Goal: Communication & Community: Answer question/provide support

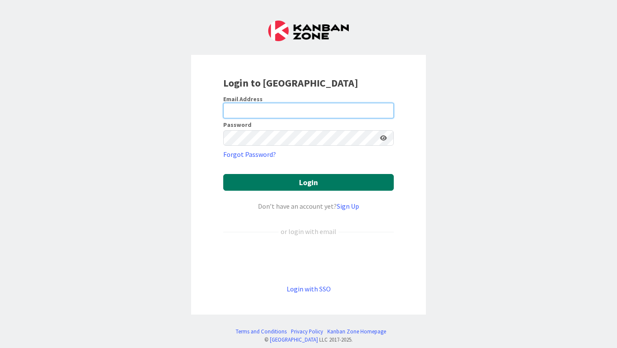
type input "[PERSON_NAME][EMAIL_ADDRESS][PERSON_NAME][DOMAIN_NAME]"
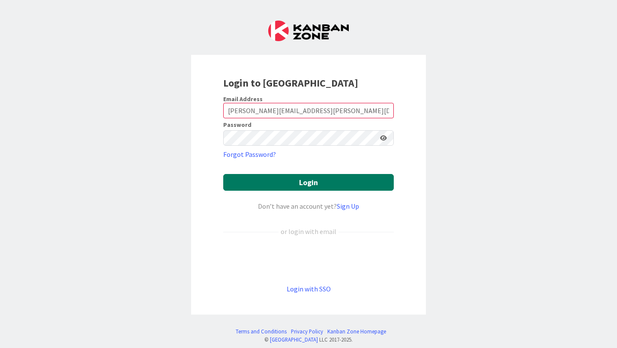
click at [305, 177] on button "Login" at bounding box center [308, 182] width 171 height 17
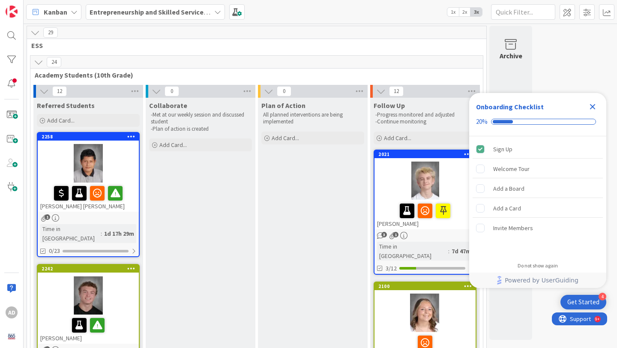
click at [593, 103] on icon "Close Checklist" at bounding box center [593, 107] width 10 height 10
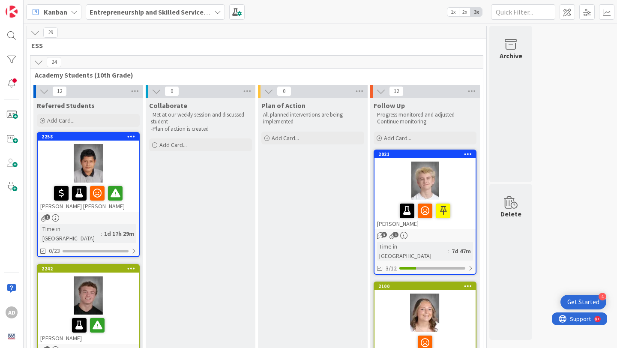
click at [121, 155] on div at bounding box center [88, 163] width 101 height 39
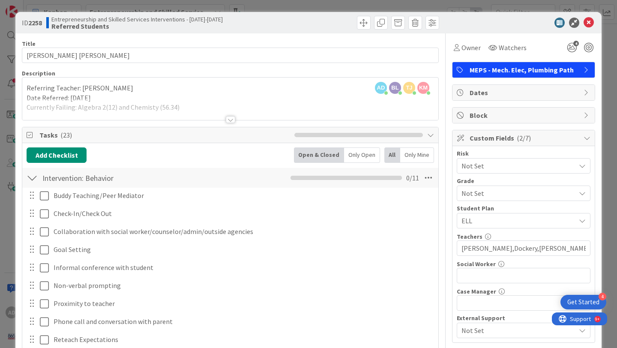
click at [240, 110] on div at bounding box center [230, 109] width 416 height 22
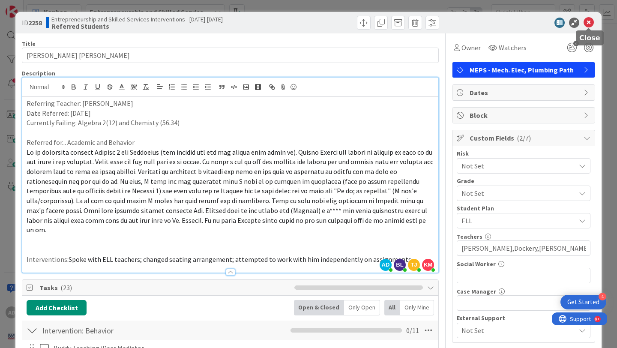
click at [590, 18] on icon at bounding box center [589, 23] width 10 height 10
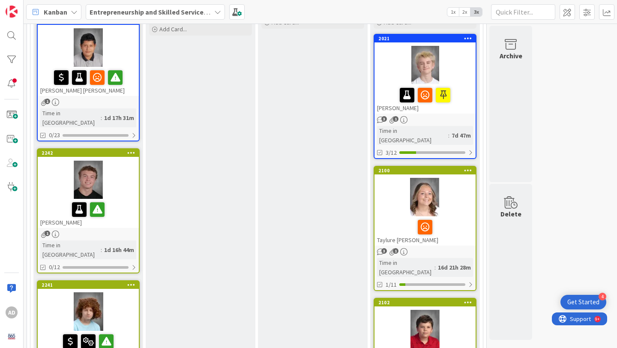
scroll to position [117, 0]
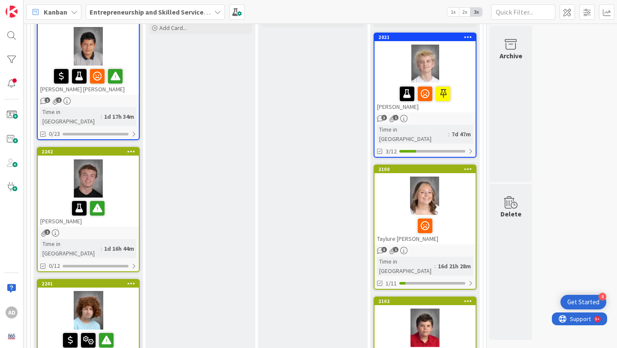
click at [132, 177] on div at bounding box center [88, 178] width 101 height 39
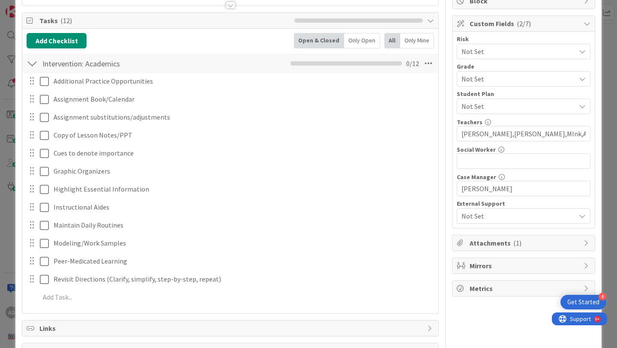
scroll to position [191, 0]
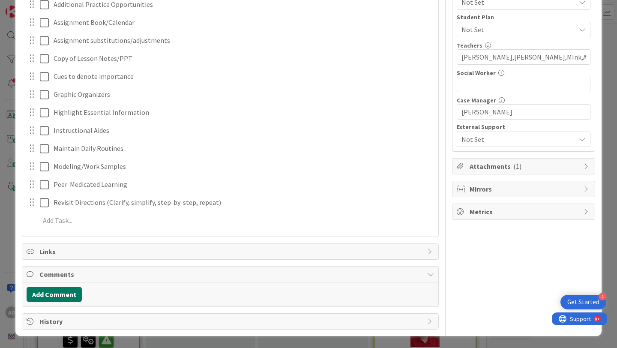
click at [59, 290] on button "Add Comment" at bounding box center [54, 294] width 55 height 15
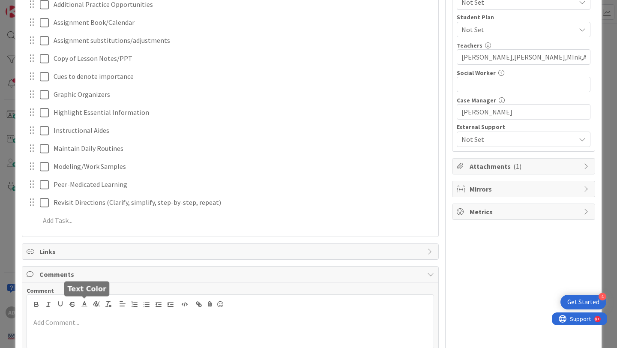
click at [72, 321] on p at bounding box center [230, 323] width 400 height 10
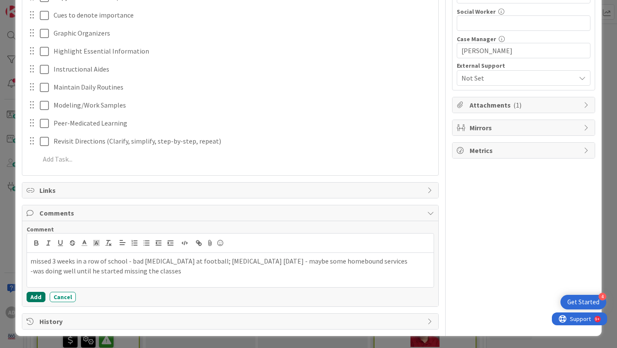
click at [36, 298] on button "Add" at bounding box center [36, 297] width 19 height 10
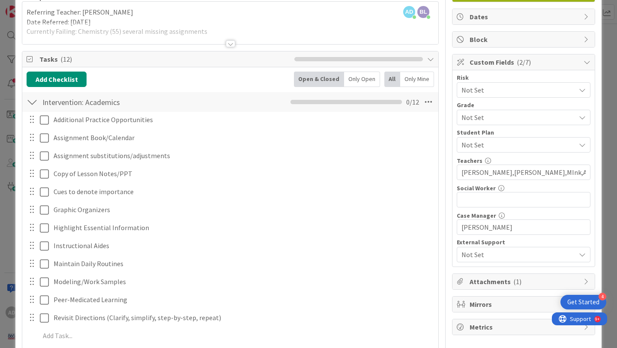
scroll to position [0, 0]
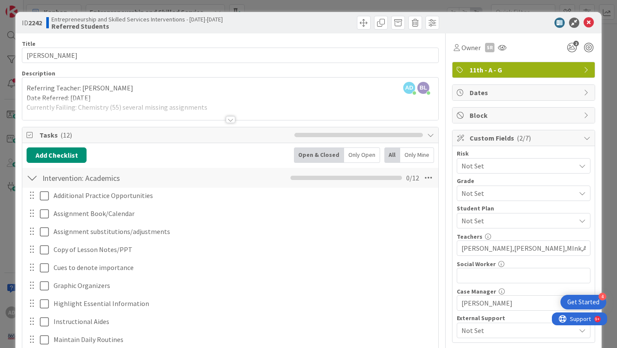
click at [221, 114] on div at bounding box center [230, 109] width 416 height 22
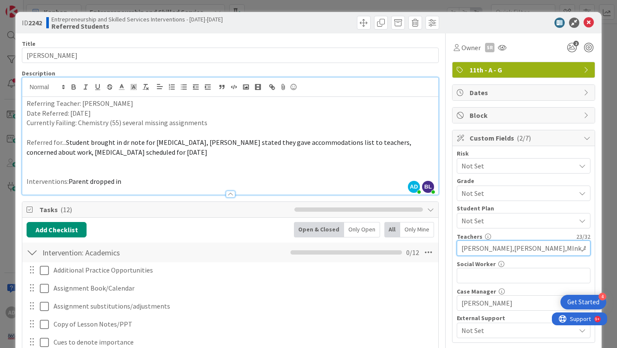
click at [510, 250] on input "[PERSON_NAME],[PERSON_NAME],MInk,Alam" at bounding box center [524, 247] width 134 height 15
type input "[PERSON_NAME],[PERSON_NAME],Mink,Alam"
click at [399, 139] on span "Student brought in dr note for [MEDICAL_DATA], [PERSON_NAME] stated they gave a…" at bounding box center [220, 147] width 386 height 18
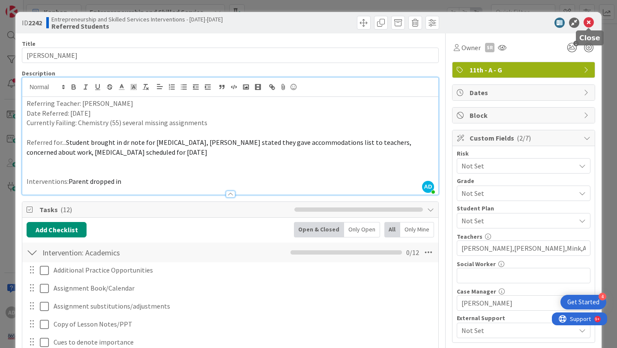
click at [592, 23] on icon at bounding box center [589, 23] width 10 height 10
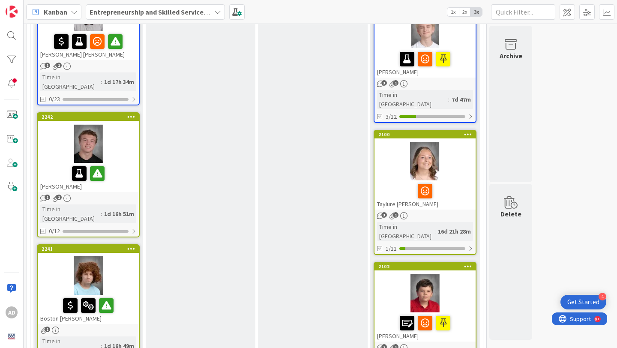
scroll to position [156, 0]
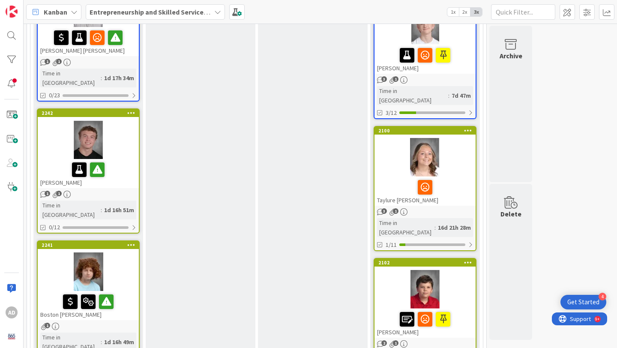
click at [126, 252] on div at bounding box center [88, 271] width 101 height 39
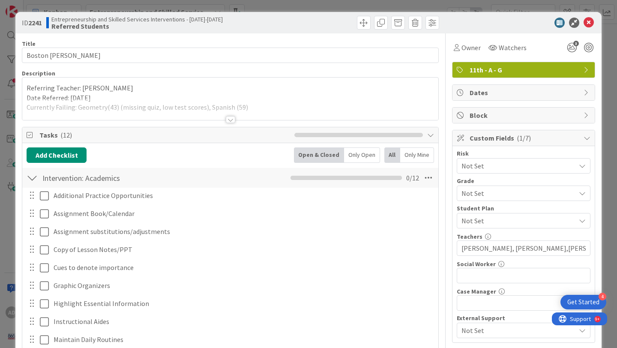
click at [255, 114] on div at bounding box center [230, 109] width 416 height 22
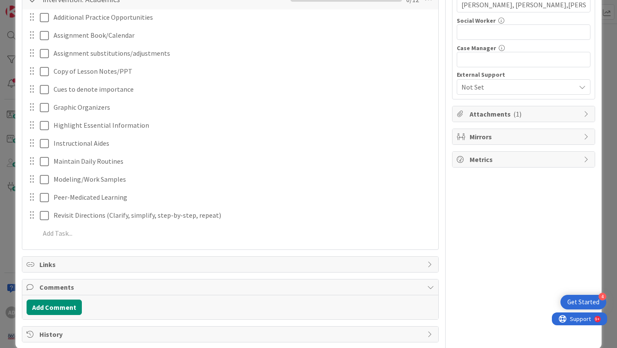
scroll to position [256, 0]
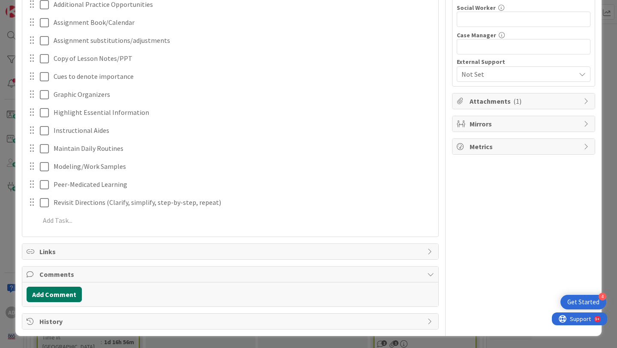
click at [77, 292] on button "Add Comment" at bounding box center [54, 294] width 55 height 15
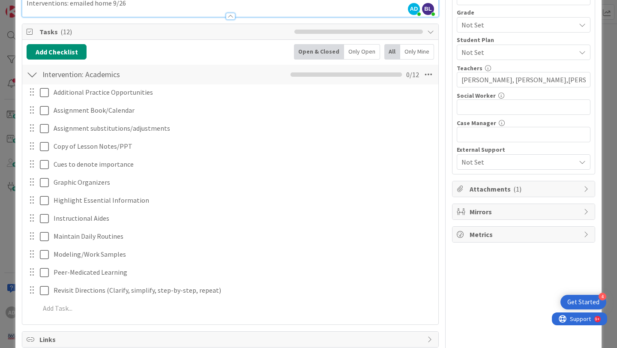
scroll to position [318, 0]
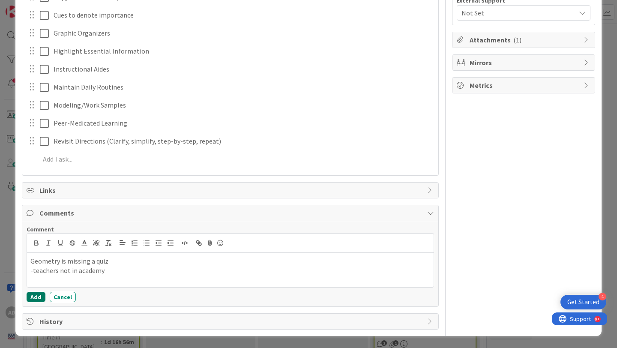
click at [36, 297] on button "Add" at bounding box center [36, 297] width 19 height 10
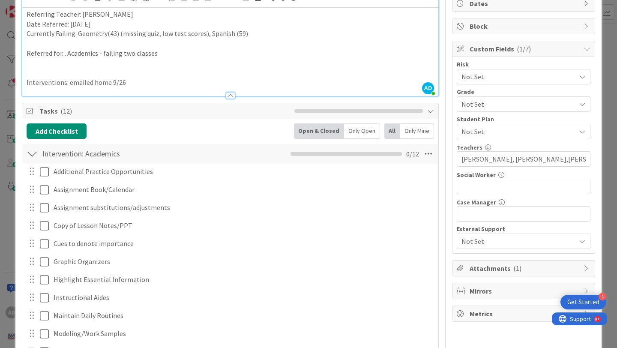
scroll to position [0, 0]
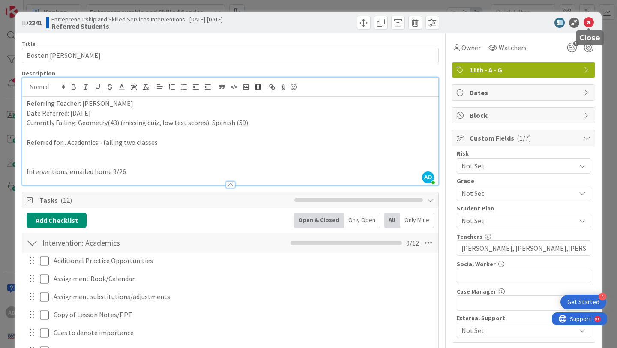
click at [589, 21] on icon at bounding box center [589, 23] width 10 height 10
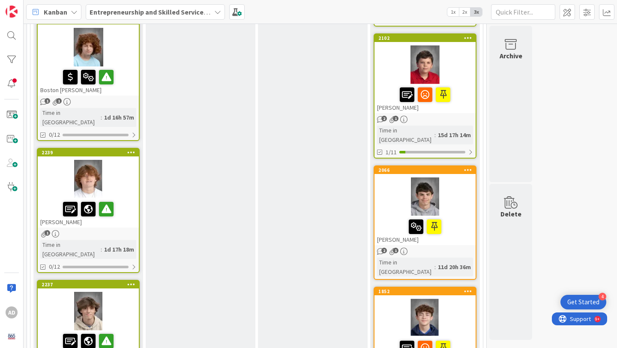
scroll to position [376, 0]
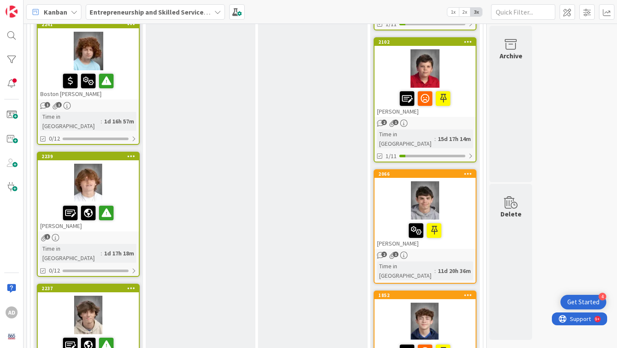
click at [135, 164] on div at bounding box center [88, 183] width 101 height 39
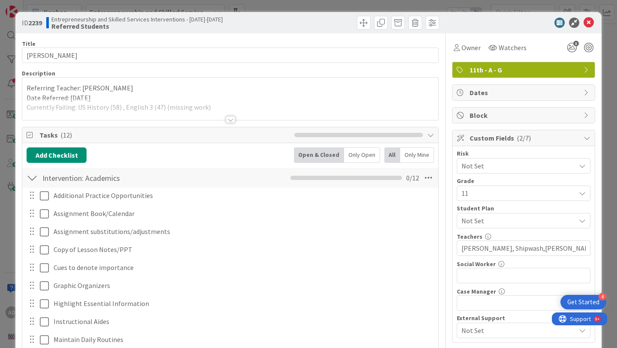
click at [227, 119] on div at bounding box center [230, 119] width 9 height 7
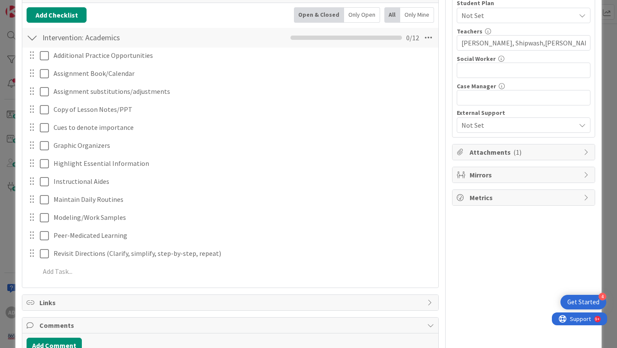
scroll to position [256, 0]
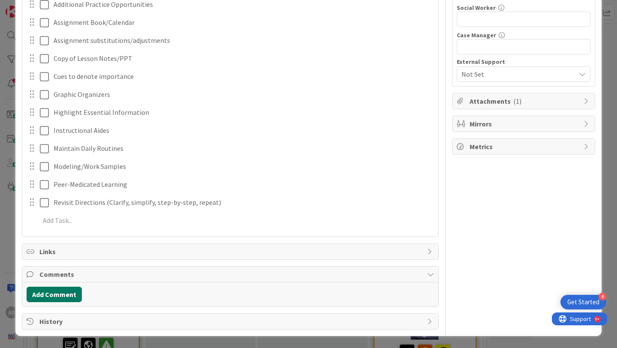
click at [72, 293] on button "Add Comment" at bounding box center [54, 294] width 55 height 15
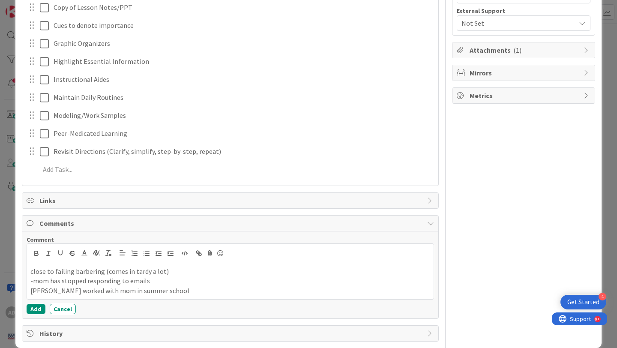
scroll to position [310, 0]
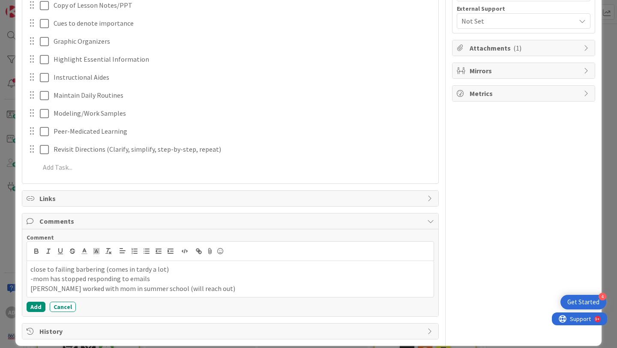
click at [173, 270] on p "close to failing barbering (comes in tardy a lot)" at bounding box center [230, 269] width 400 height 10
click at [156, 278] on p "-mom has stopped responding to emails" at bounding box center [230, 279] width 400 height 10
click at [168, 280] on p "-mom has stopped responding to emails from [PERSON_NAME]" at bounding box center [230, 279] width 400 height 10
click at [40, 306] on button "Add" at bounding box center [36, 307] width 19 height 10
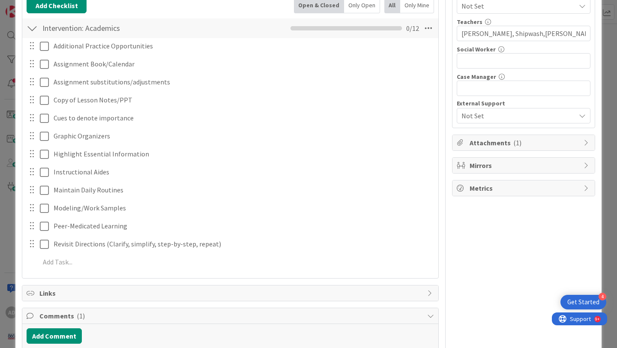
scroll to position [0, 0]
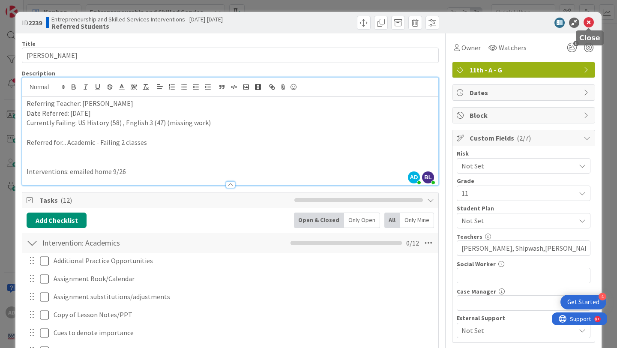
click at [589, 18] on icon at bounding box center [589, 23] width 10 height 10
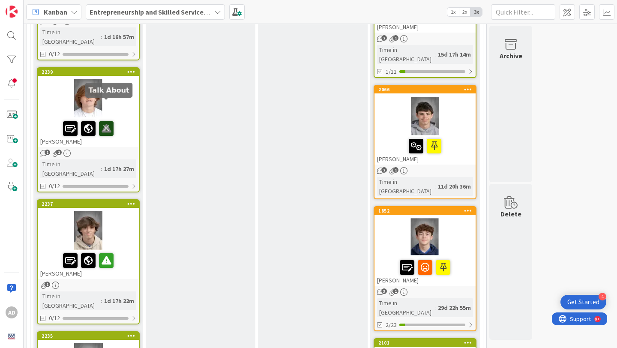
scroll to position [452, 0]
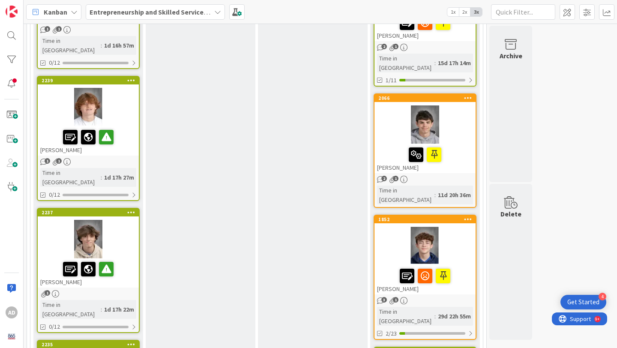
click at [121, 220] on div at bounding box center [88, 239] width 101 height 39
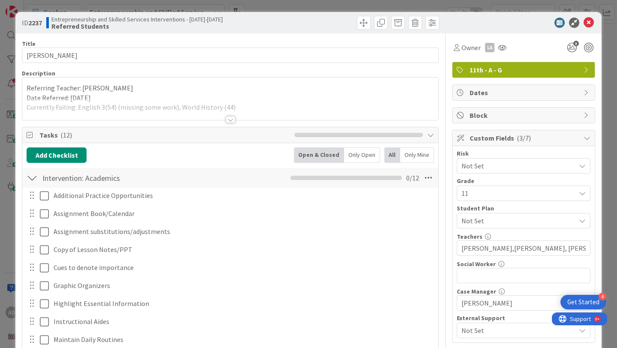
click at [263, 112] on div at bounding box center [230, 109] width 416 height 22
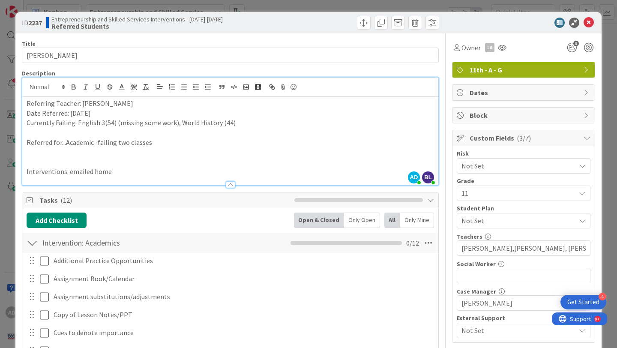
click at [234, 180] on div at bounding box center [230, 180] width 416 height 9
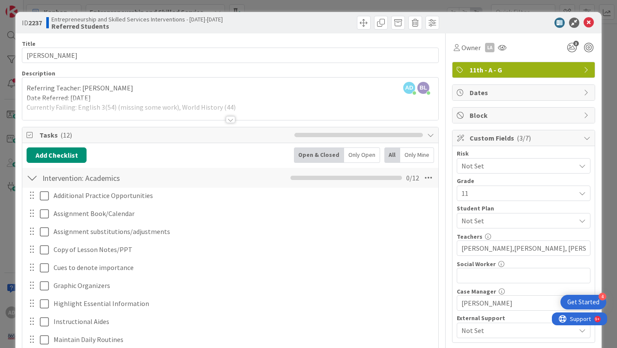
scroll to position [191, 0]
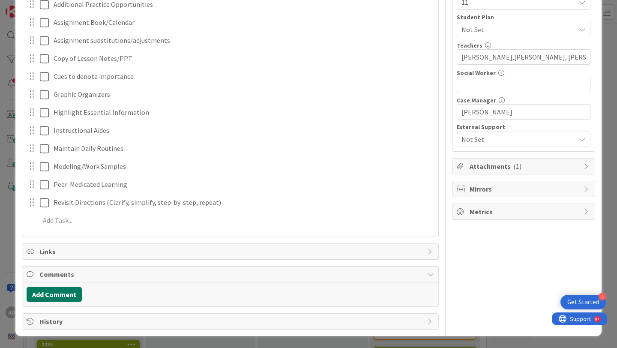
click at [60, 295] on button "Add Comment" at bounding box center [54, 294] width 55 height 15
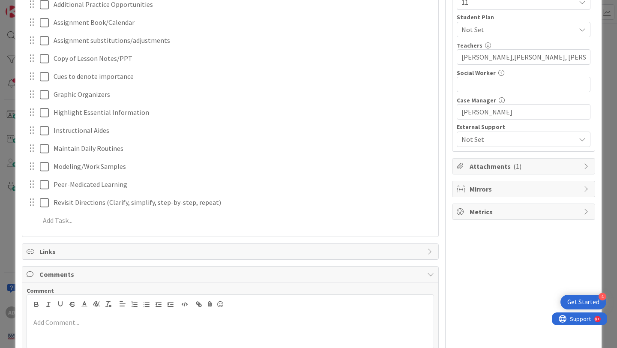
scroll to position [243, 0]
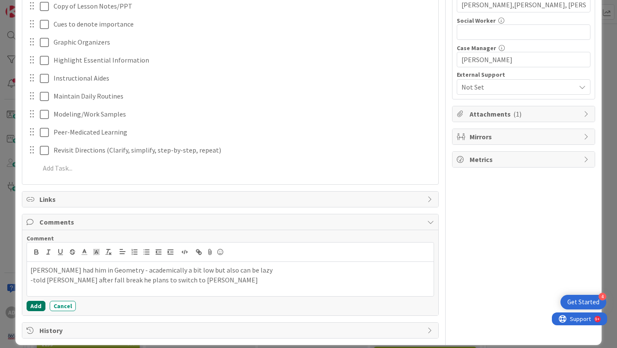
click at [38, 305] on button "Add" at bounding box center [36, 306] width 19 height 10
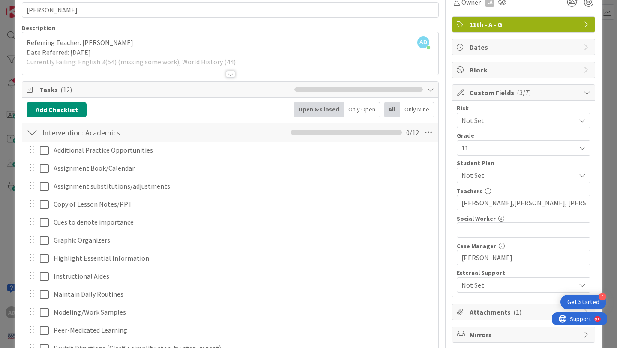
scroll to position [0, 0]
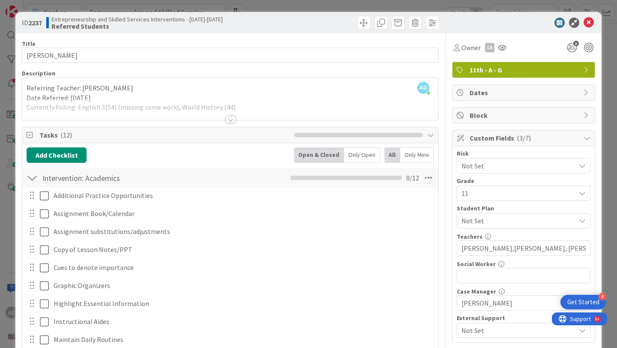
click at [232, 117] on div at bounding box center [230, 119] width 9 height 7
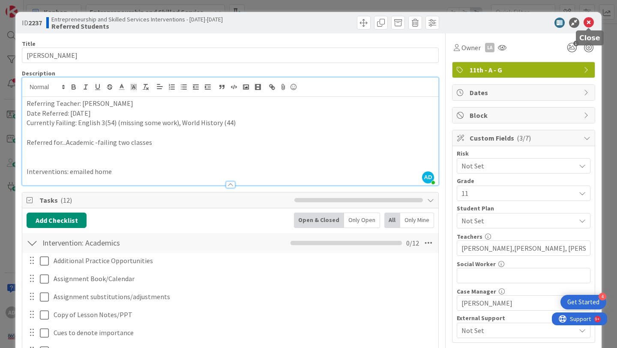
click at [588, 26] on icon at bounding box center [589, 23] width 10 height 10
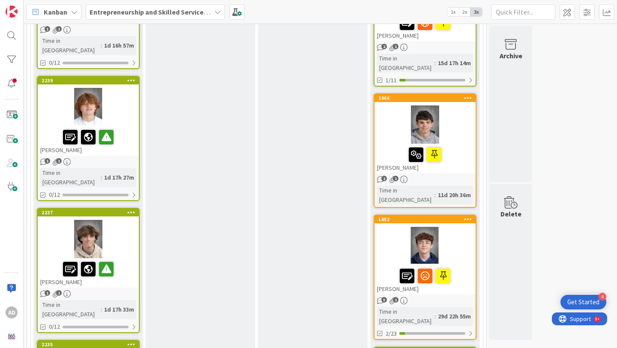
click at [123, 220] on div at bounding box center [88, 239] width 101 height 39
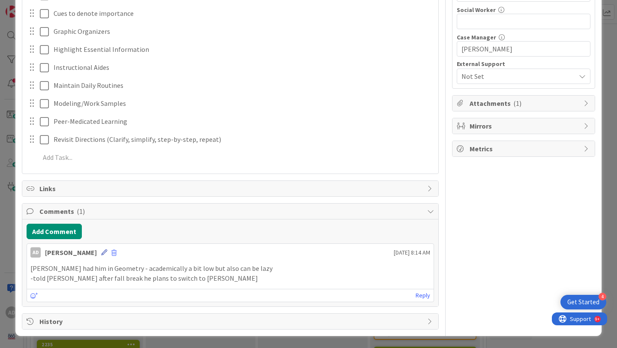
click at [101, 254] on icon at bounding box center [104, 252] width 6 height 6
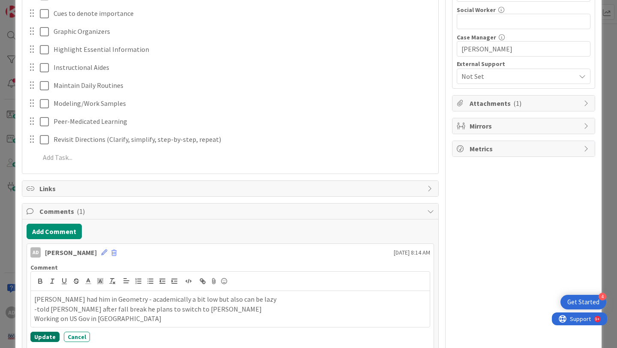
click at [44, 337] on button "Update" at bounding box center [44, 337] width 29 height 10
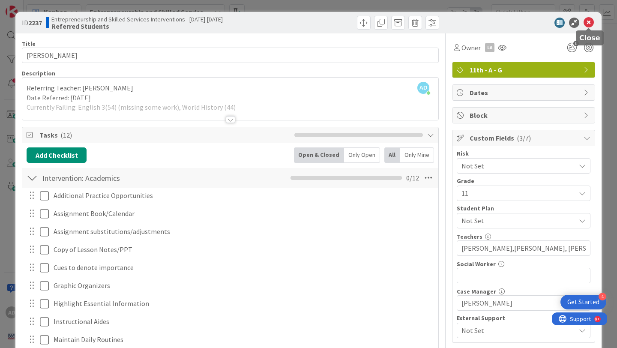
click at [589, 20] on icon at bounding box center [589, 23] width 10 height 10
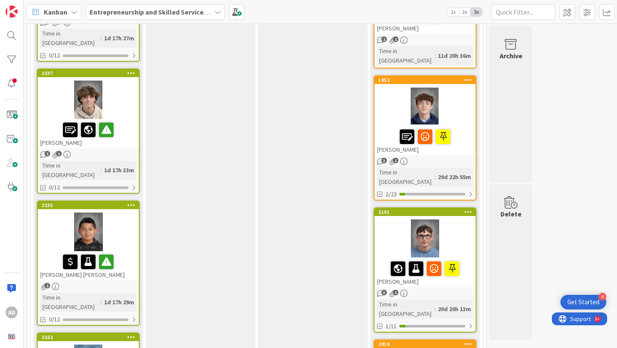
scroll to position [697, 0]
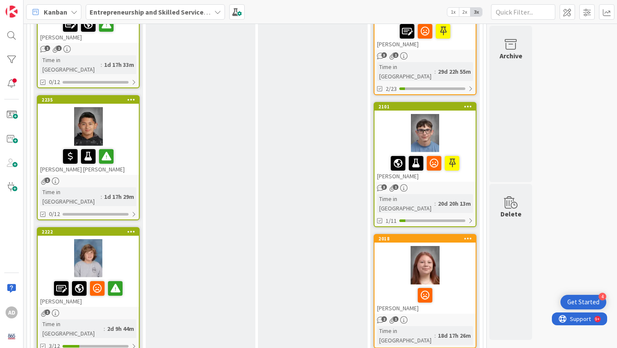
click at [122, 107] on div at bounding box center [88, 126] width 101 height 39
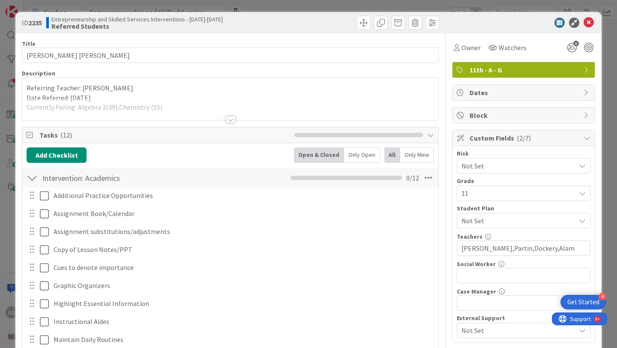
click at [232, 117] on div at bounding box center [230, 119] width 9 height 7
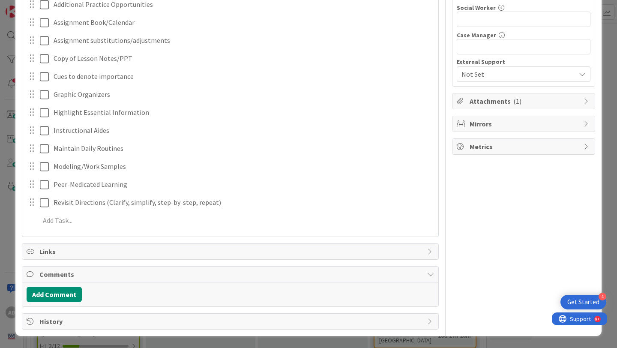
scroll to position [253, 0]
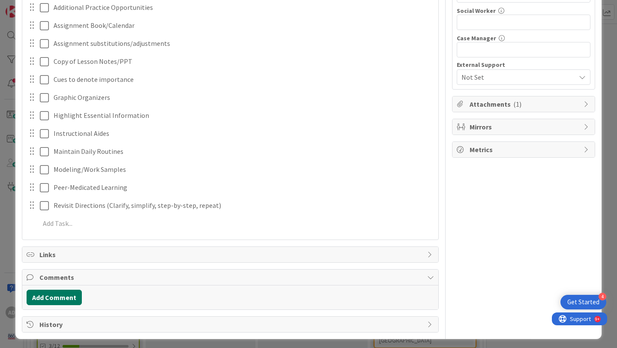
click at [71, 298] on button "Add Comment" at bounding box center [54, 297] width 55 height 15
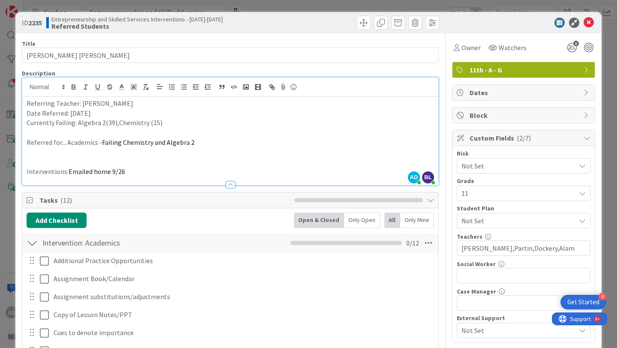
scroll to position [318, 0]
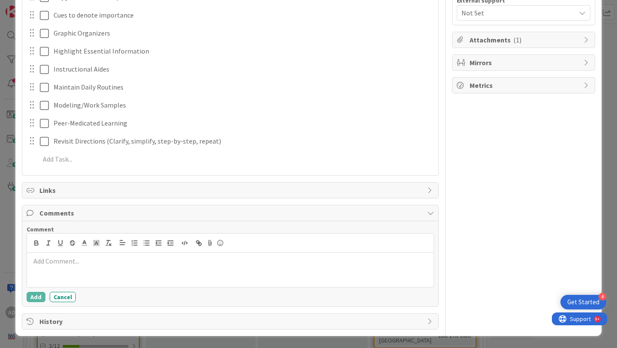
click at [129, 269] on div at bounding box center [230, 270] width 407 height 34
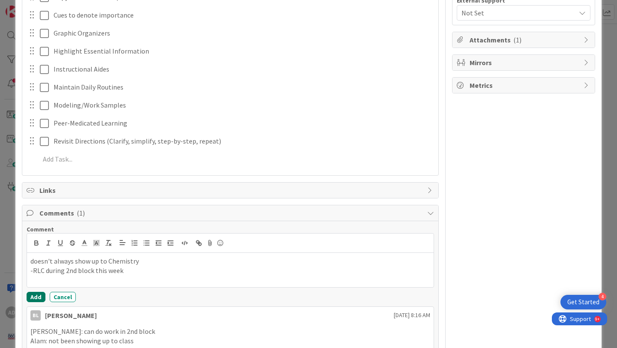
click at [40, 298] on button "Add" at bounding box center [36, 297] width 19 height 10
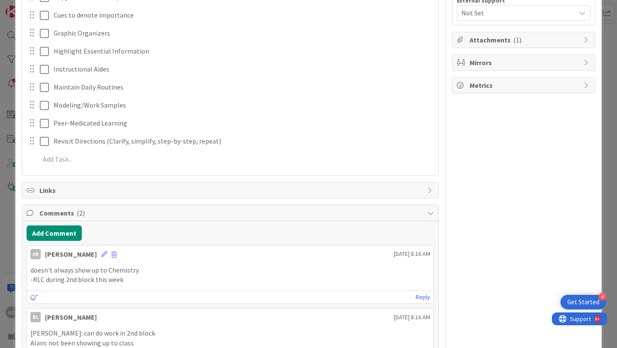
scroll to position [0, 0]
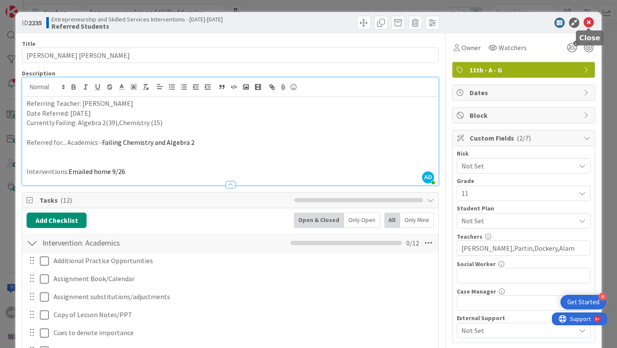
click at [589, 26] on icon at bounding box center [589, 23] width 10 height 10
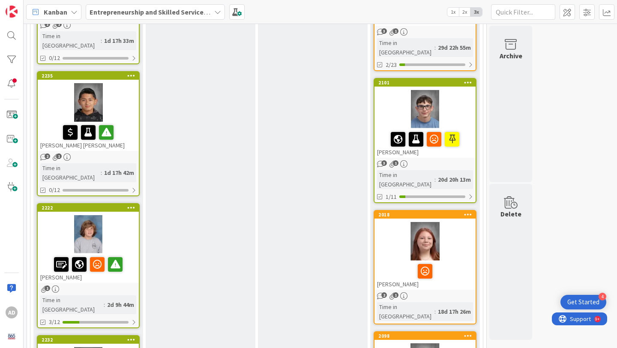
click at [113, 215] on div at bounding box center [88, 234] width 101 height 39
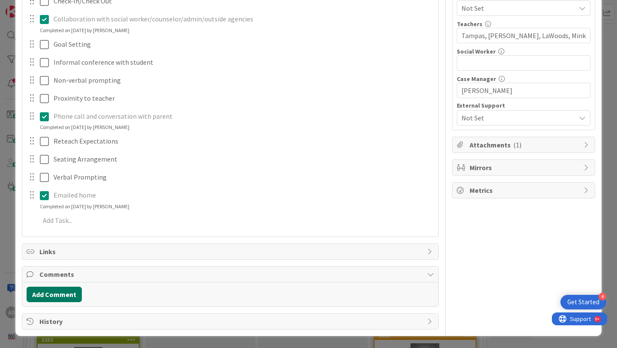
click at [73, 291] on button "Add Comment" at bounding box center [54, 294] width 55 height 15
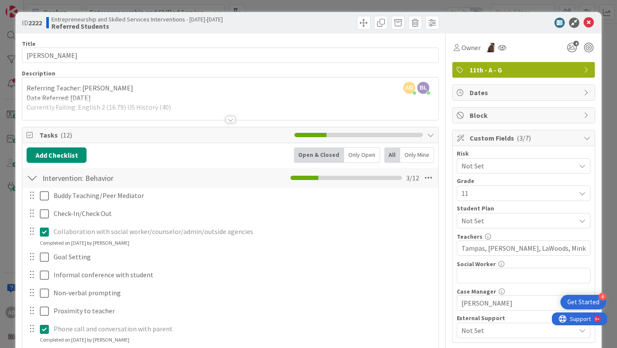
click at [232, 114] on div at bounding box center [230, 109] width 416 height 22
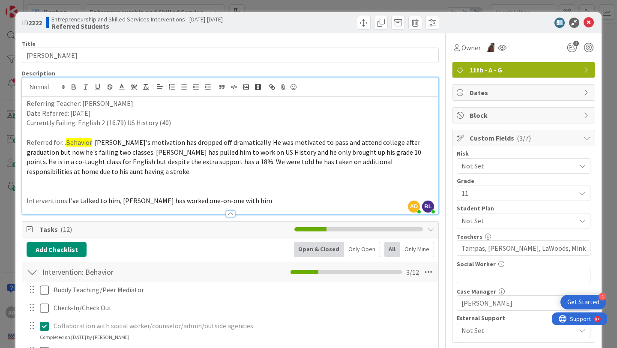
click at [231, 204] on span "I've talked to him, [PERSON_NAME] has worked one-on-one with him" at bounding box center [171, 200] width 204 height 9
click at [230, 212] on div at bounding box center [230, 213] width 9 height 7
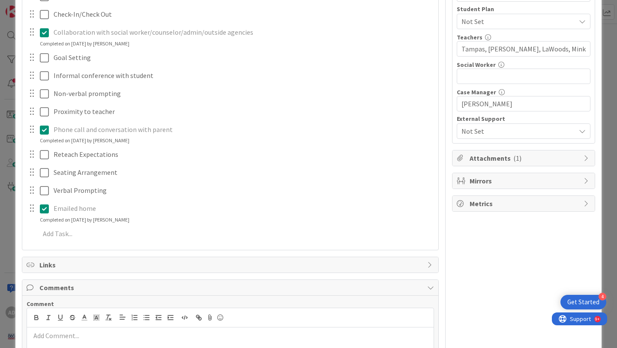
scroll to position [274, 0]
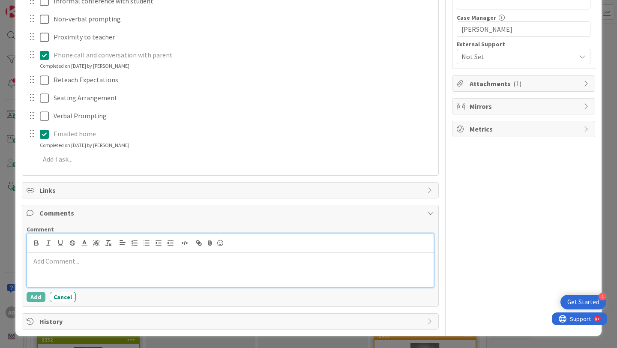
click at [162, 267] on div at bounding box center [230, 270] width 407 height 34
click at [150, 273] on p "-[PERSON_NAME] working with him but he is not outting forth effort" at bounding box center [230, 271] width 400 height 10
click at [219, 271] on p "-[PERSON_NAME] working with him but he is not putting forth effort" at bounding box center [230, 271] width 400 height 10
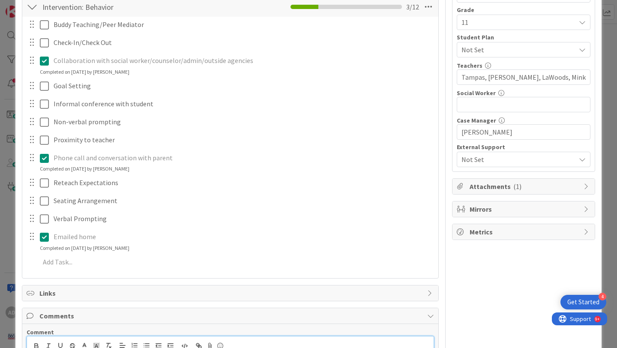
scroll to position [276, 0]
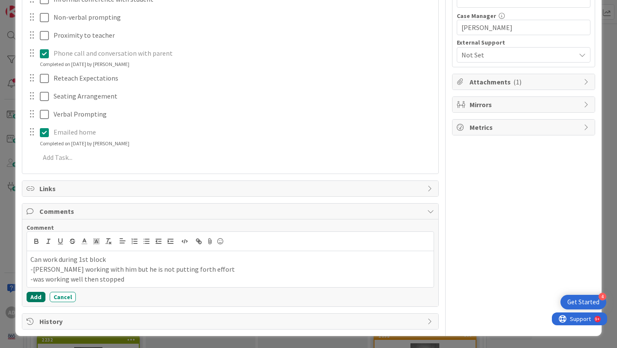
click at [37, 300] on button "Add" at bounding box center [36, 297] width 19 height 10
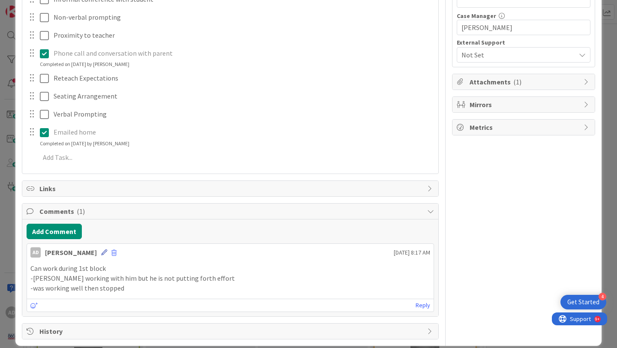
click at [101, 254] on icon at bounding box center [104, 252] width 6 height 6
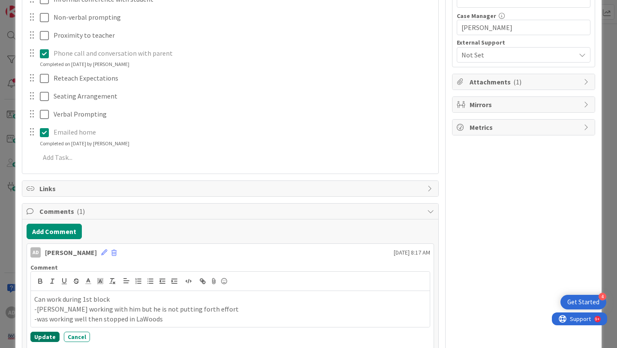
click at [53, 334] on button "Update" at bounding box center [44, 337] width 29 height 10
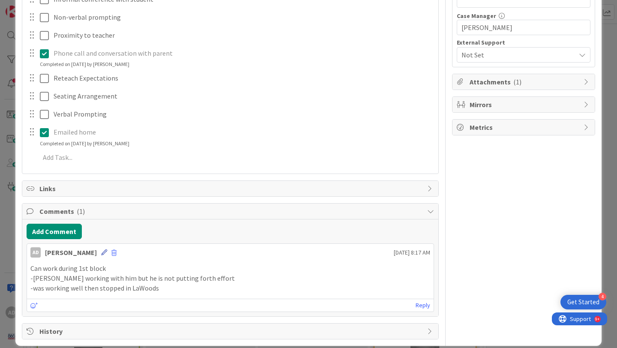
click at [101, 254] on icon at bounding box center [104, 252] width 6 height 6
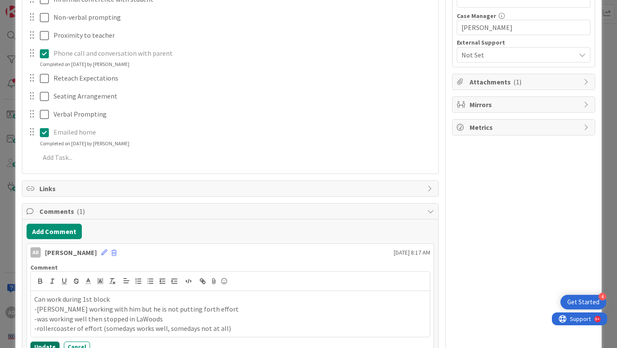
click at [46, 346] on button "Update" at bounding box center [44, 347] width 29 height 10
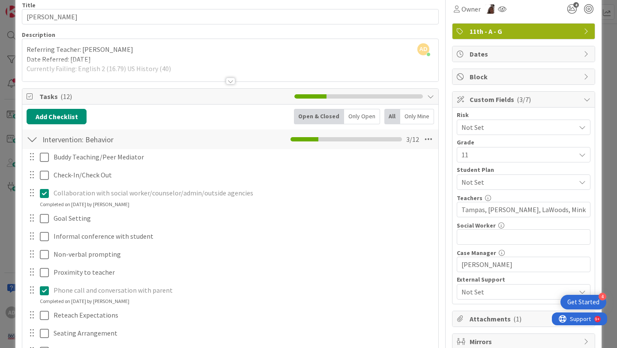
scroll to position [0, 0]
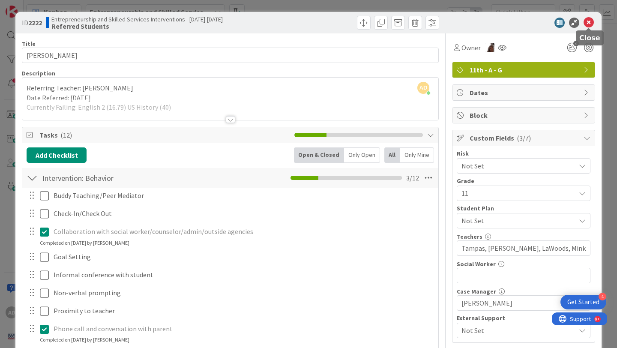
click at [592, 19] on icon at bounding box center [589, 23] width 10 height 10
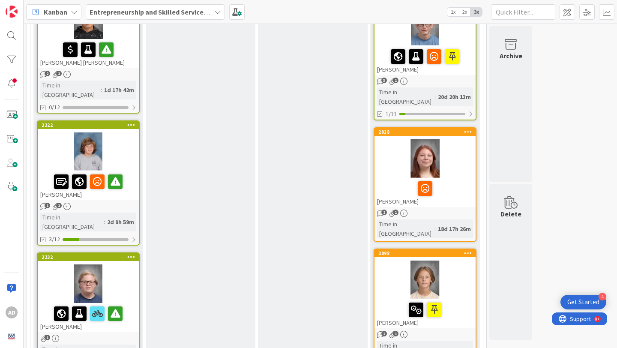
scroll to position [805, 0]
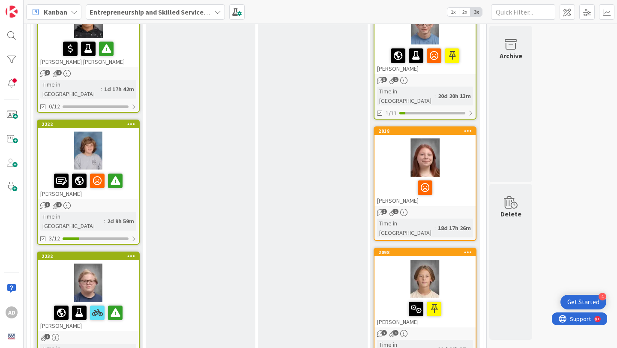
click at [131, 264] on div at bounding box center [88, 283] width 101 height 39
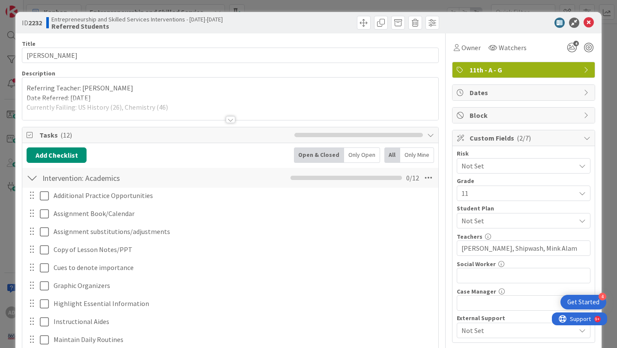
click at [235, 122] on div "Title 14 / 128 [PERSON_NAME] Description Referring Teacher: [PERSON_NAME] Date …" at bounding box center [230, 276] width 417 height 487
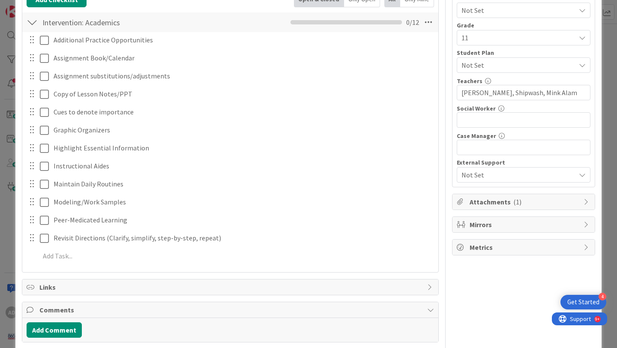
scroll to position [191, 0]
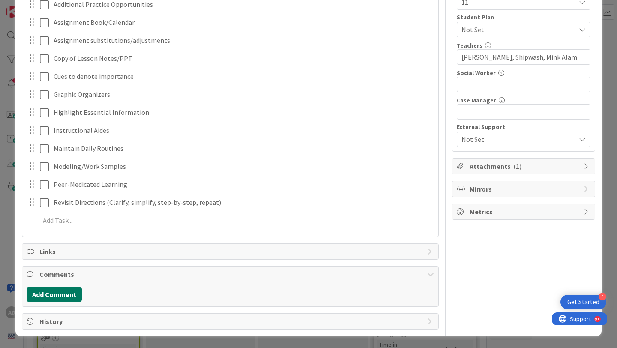
click at [71, 296] on button "Add Comment" at bounding box center [54, 294] width 55 height 15
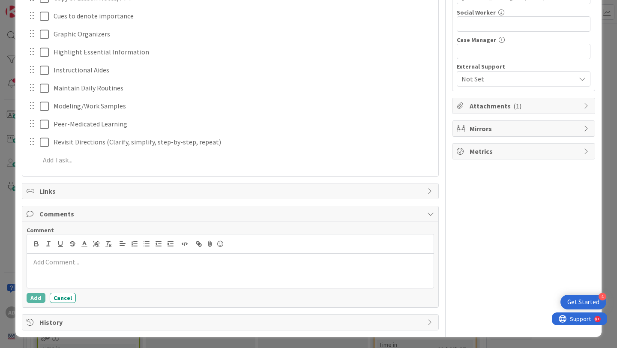
scroll to position [252, 0]
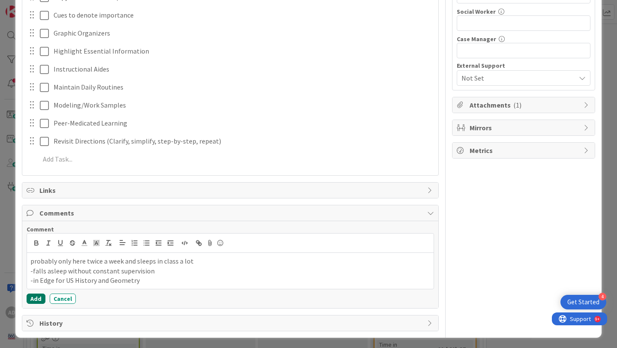
click at [36, 297] on button "Add" at bounding box center [36, 299] width 19 height 10
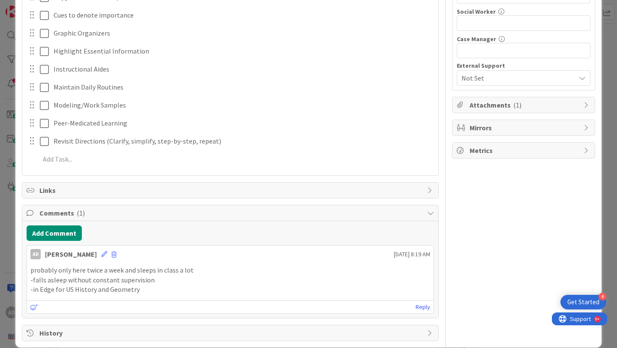
scroll to position [0, 0]
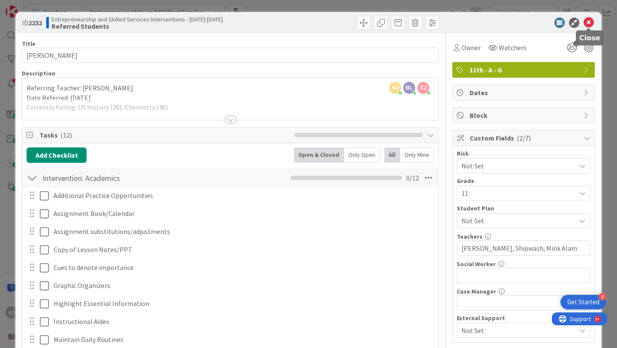
click at [593, 23] on icon at bounding box center [589, 23] width 10 height 10
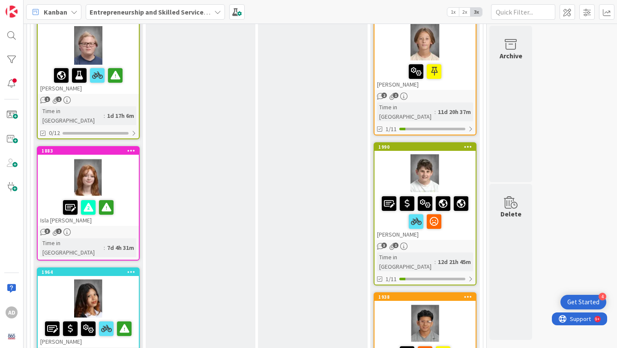
scroll to position [1045, 0]
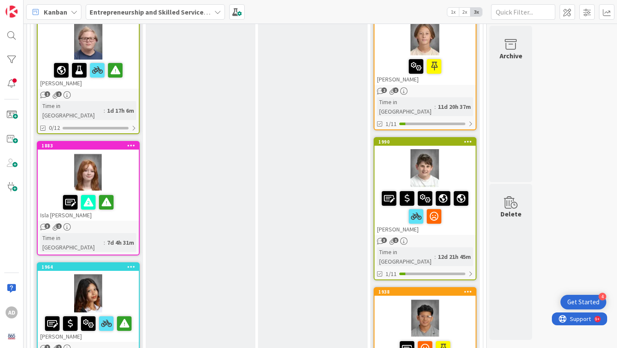
scroll to position [1044, 0]
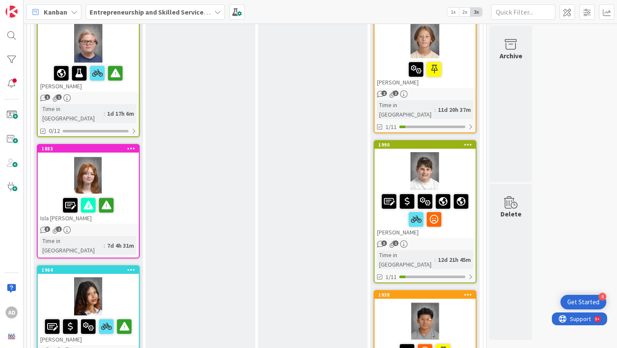
click at [131, 156] on div at bounding box center [88, 175] width 101 height 39
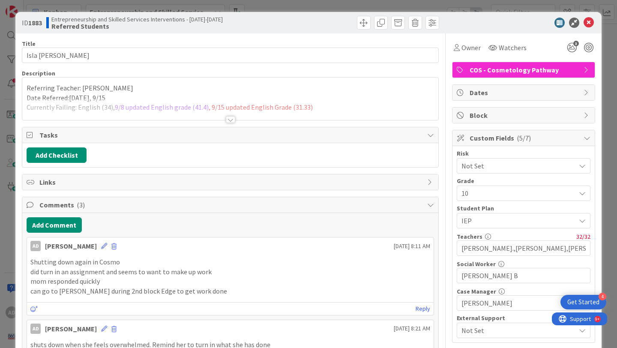
click at [231, 116] on div at bounding box center [230, 119] width 9 height 7
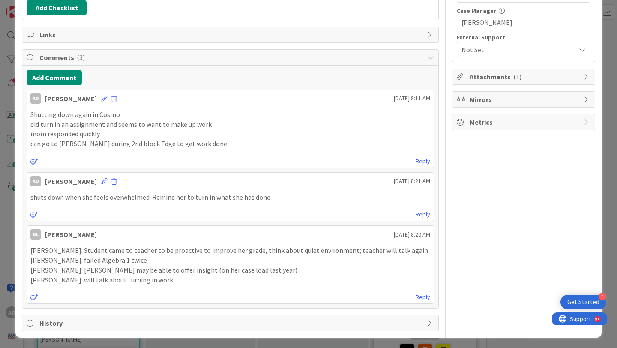
scroll to position [282, 0]
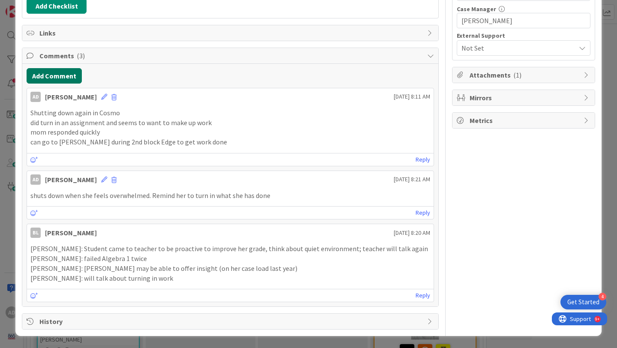
click at [66, 76] on button "Add Comment" at bounding box center [54, 75] width 55 height 15
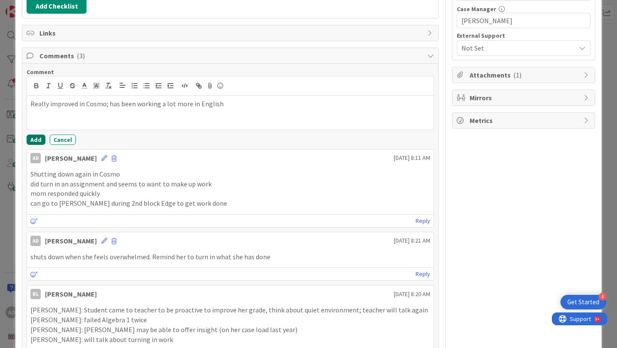
click at [40, 137] on button "Add" at bounding box center [36, 140] width 19 height 10
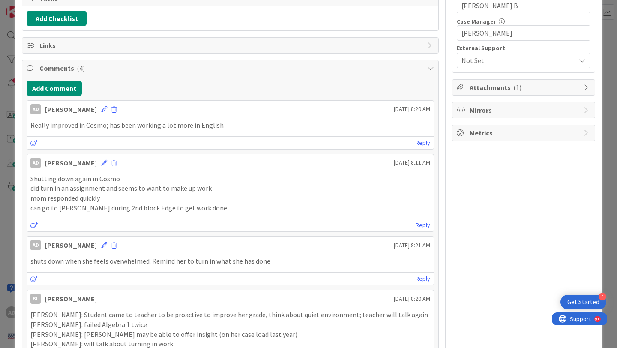
scroll to position [0, 0]
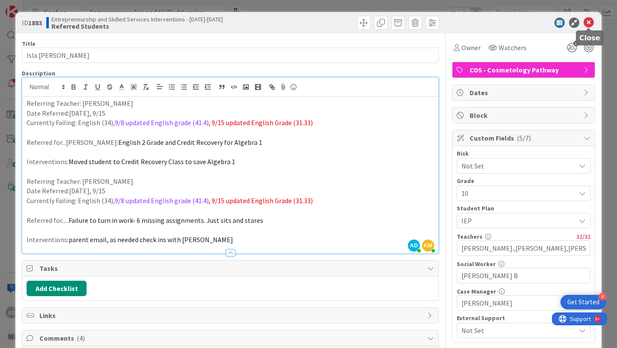
click at [588, 22] on icon at bounding box center [589, 23] width 10 height 10
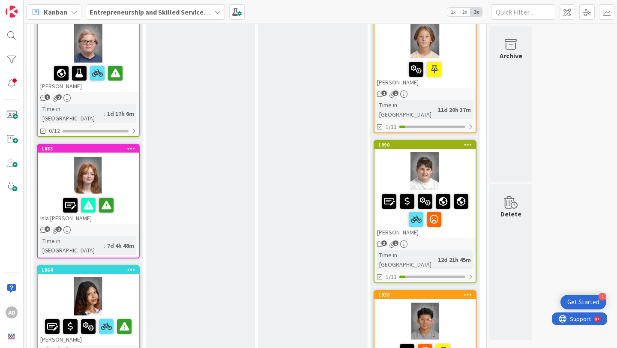
click at [111, 277] on div at bounding box center [88, 296] width 101 height 39
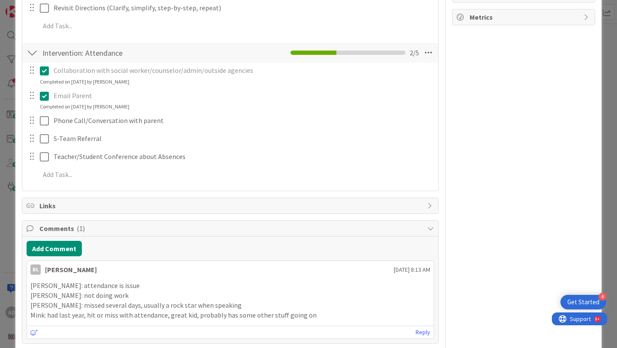
scroll to position [423, 0]
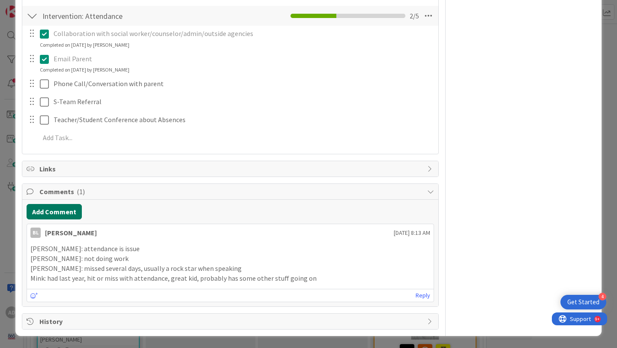
click at [66, 209] on button "Add Comment" at bounding box center [54, 211] width 55 height 15
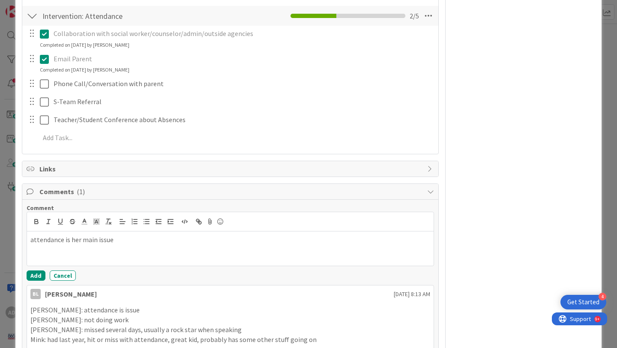
click at [63, 240] on p "attendance is her main issue" at bounding box center [230, 240] width 400 height 10
click at [155, 248] on div "attendance/tardiness is her main issue" at bounding box center [230, 248] width 407 height 34
click at [37, 274] on button "Add" at bounding box center [36, 275] width 19 height 10
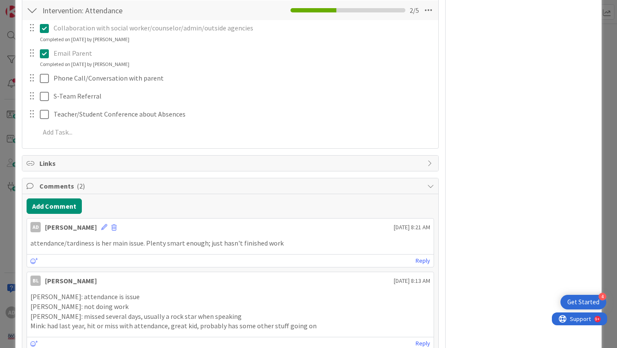
scroll to position [0, 0]
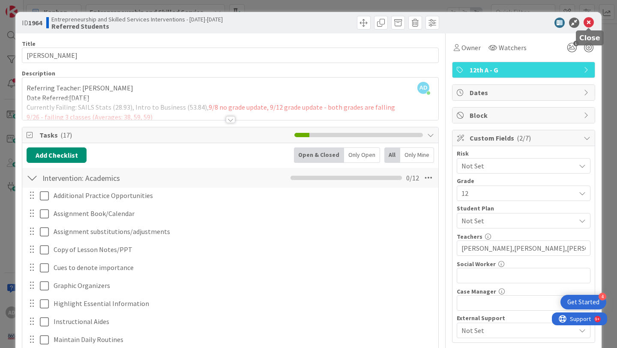
click at [590, 24] on icon at bounding box center [589, 23] width 10 height 10
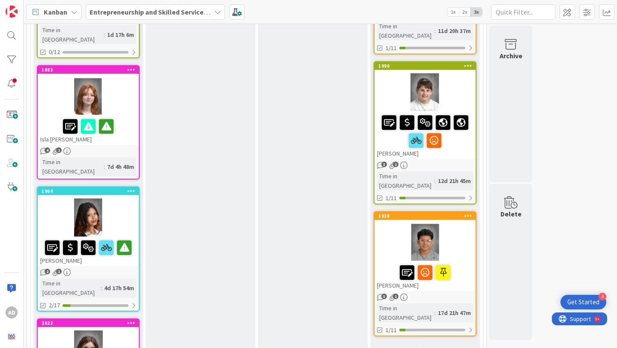
scroll to position [1157, 0]
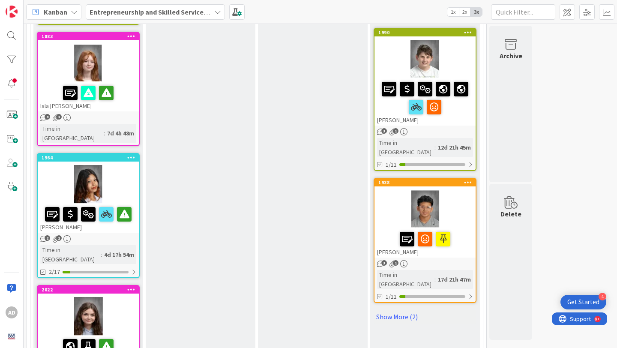
click at [126, 297] on div at bounding box center [88, 316] width 101 height 39
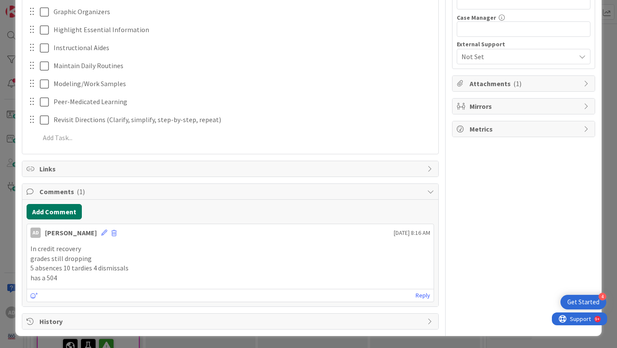
click at [68, 215] on button "Add Comment" at bounding box center [54, 211] width 55 height 15
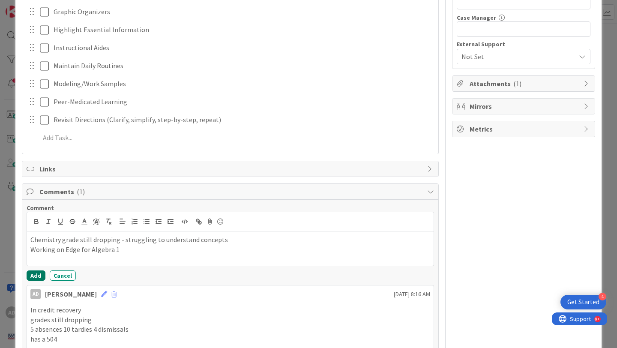
click at [33, 278] on button "Add" at bounding box center [36, 275] width 19 height 10
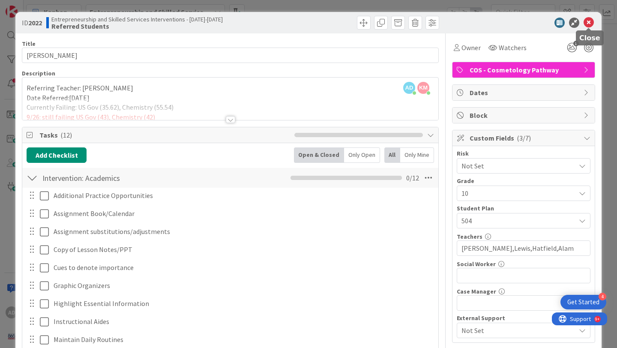
click at [593, 22] on icon at bounding box center [589, 23] width 10 height 10
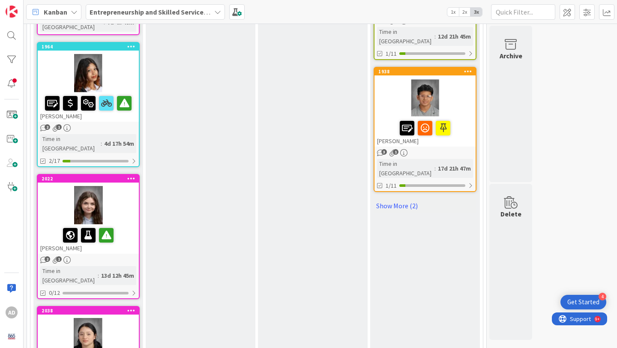
click at [127, 318] on div at bounding box center [88, 337] width 101 height 39
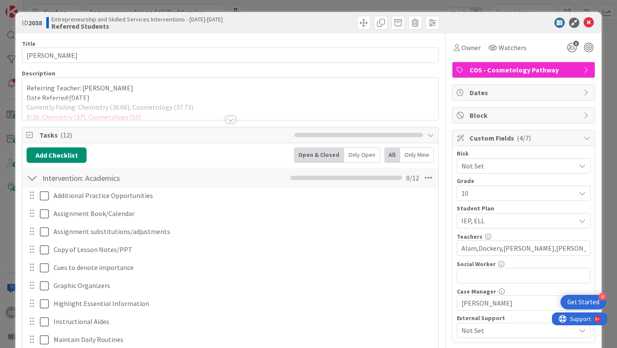
click at [282, 113] on div at bounding box center [230, 109] width 416 height 22
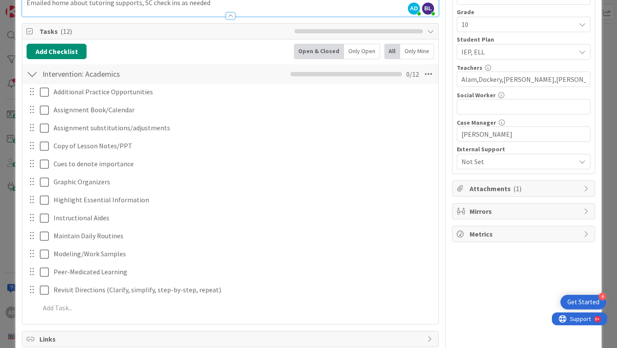
scroll to position [256, 0]
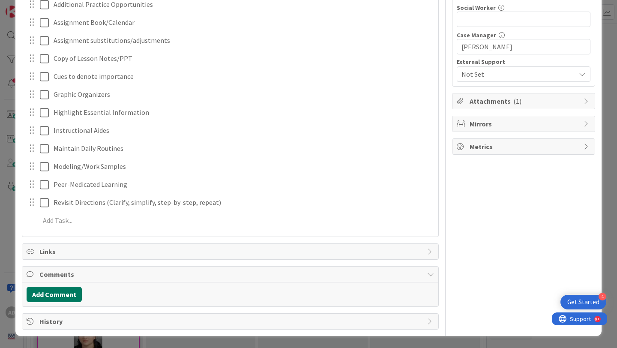
click at [58, 299] on button "Add Comment" at bounding box center [54, 294] width 55 height 15
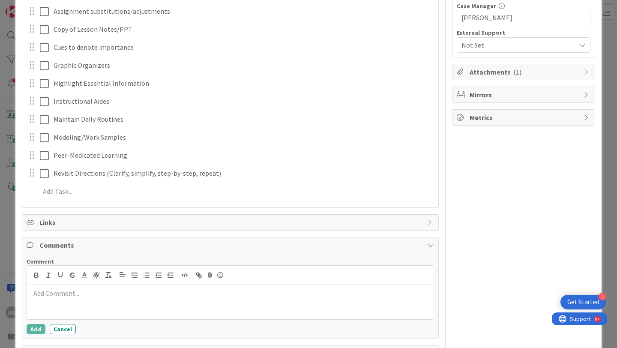
scroll to position [291, 0]
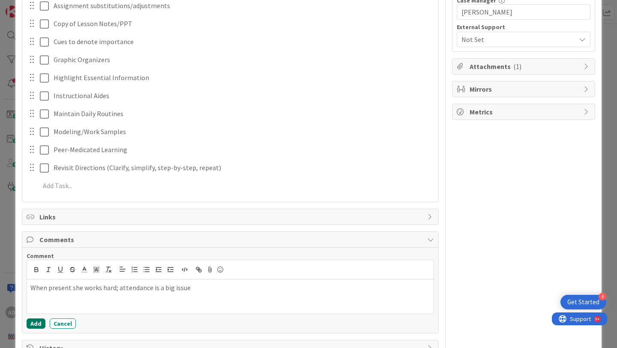
click at [31, 325] on button "Add" at bounding box center [36, 324] width 19 height 10
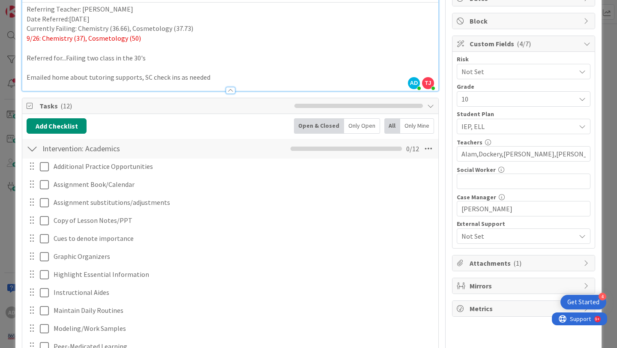
scroll to position [0, 0]
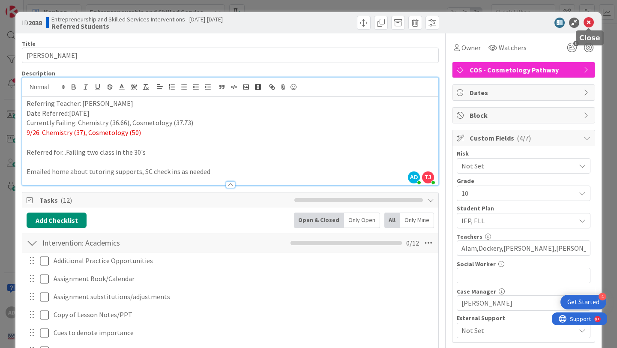
click at [590, 22] on icon at bounding box center [589, 23] width 10 height 10
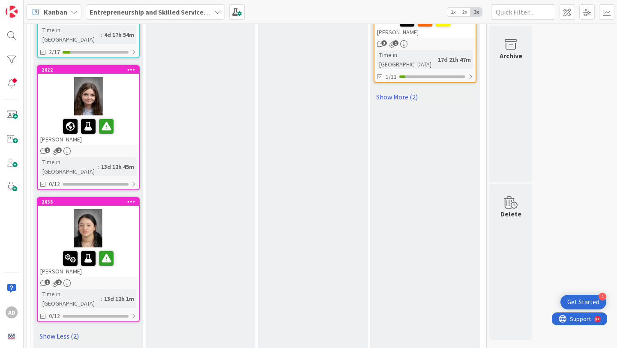
click at [73, 329] on link "Show Less (2)" at bounding box center [88, 336] width 103 height 14
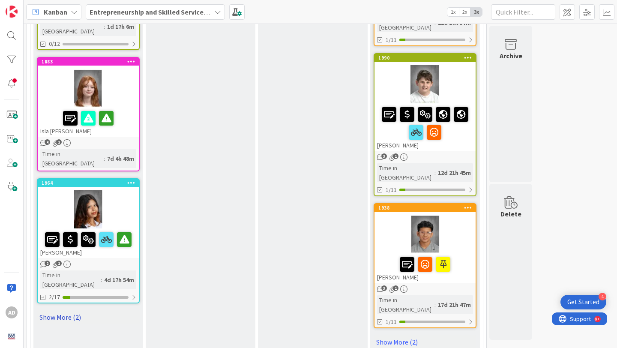
click at [66, 310] on link "Show More (2)" at bounding box center [88, 317] width 103 height 14
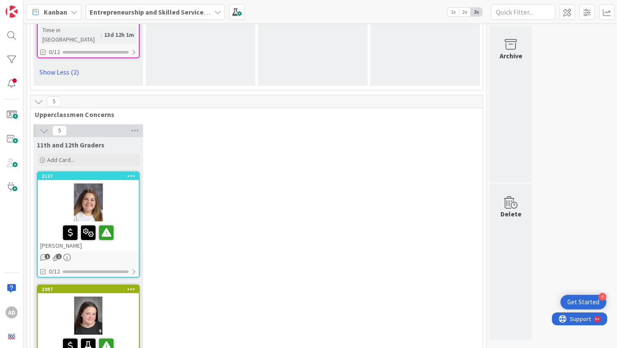
scroll to position [1640, 0]
click at [127, 184] on div at bounding box center [88, 203] width 101 height 39
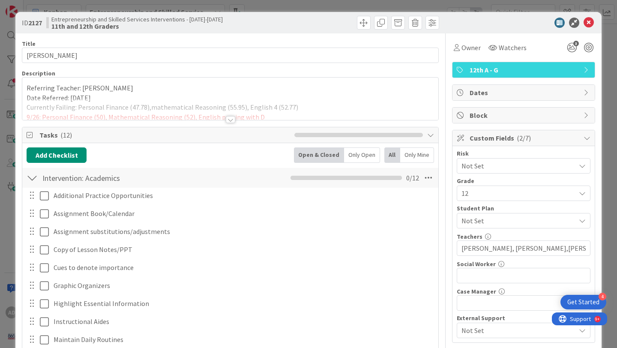
click at [233, 114] on div at bounding box center [230, 109] width 416 height 22
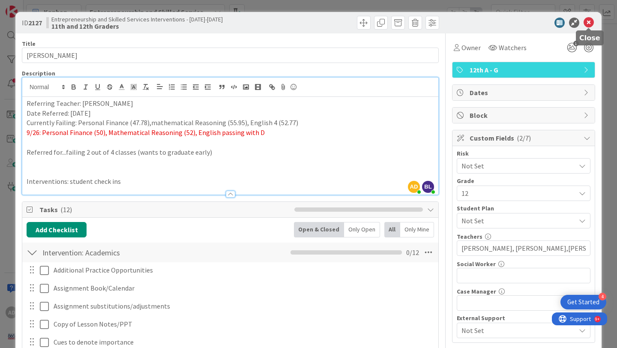
click at [591, 22] on icon at bounding box center [589, 23] width 10 height 10
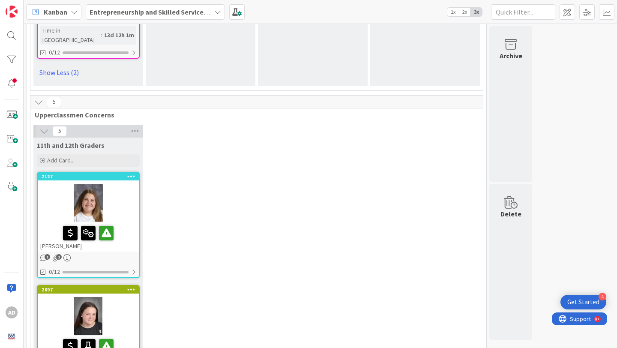
click at [127, 297] on div at bounding box center [88, 316] width 101 height 39
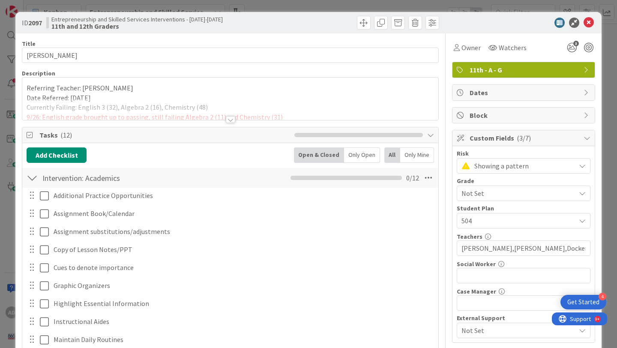
click at [240, 120] on div "Title 13 / 128 [PERSON_NAME] Description Referring Teacher: [PERSON_NAME] Date …" at bounding box center [230, 313] width 417 height 560
click at [236, 117] on div at bounding box center [230, 109] width 416 height 22
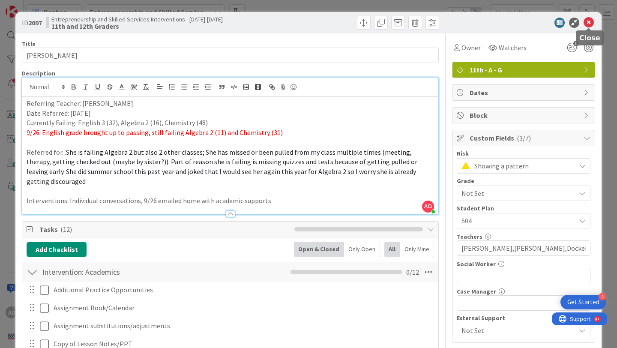
click at [592, 19] on icon at bounding box center [589, 23] width 10 height 10
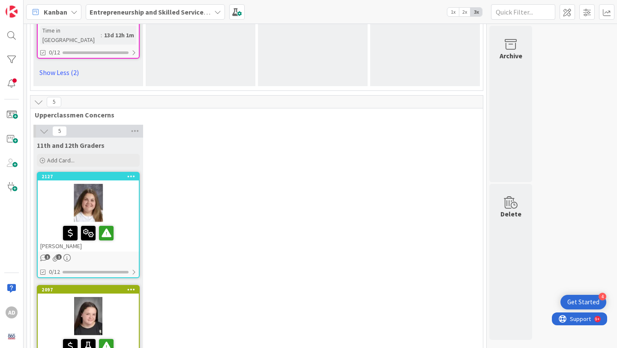
click at [122, 184] on div at bounding box center [88, 203] width 101 height 39
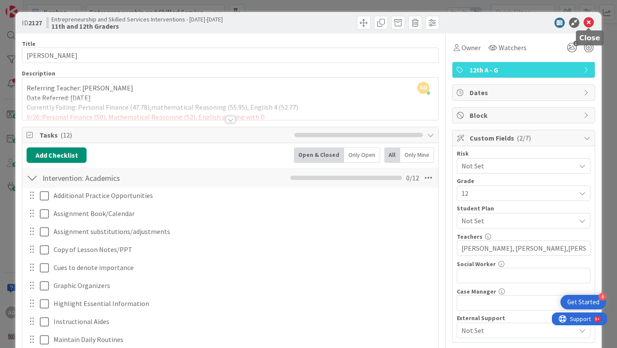
click at [589, 23] on icon at bounding box center [589, 23] width 10 height 10
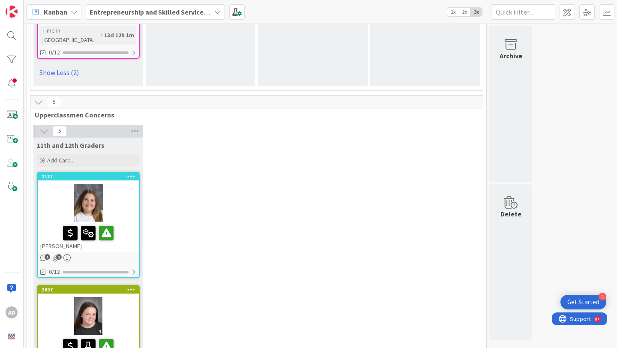
click at [134, 297] on div at bounding box center [88, 316] width 101 height 39
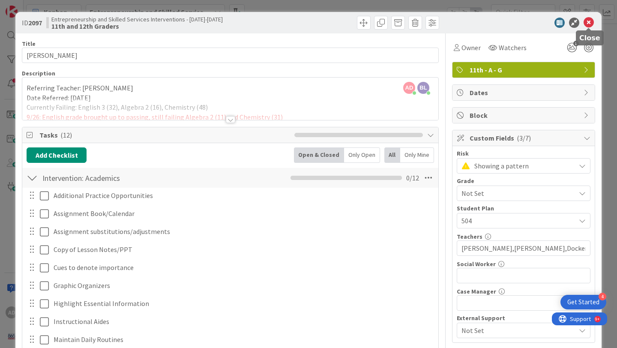
click at [592, 19] on icon at bounding box center [589, 23] width 10 height 10
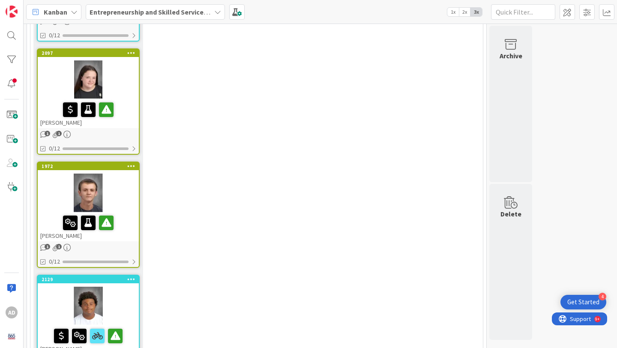
scroll to position [1930, 0]
